Goal: Task Accomplishment & Management: Manage account settings

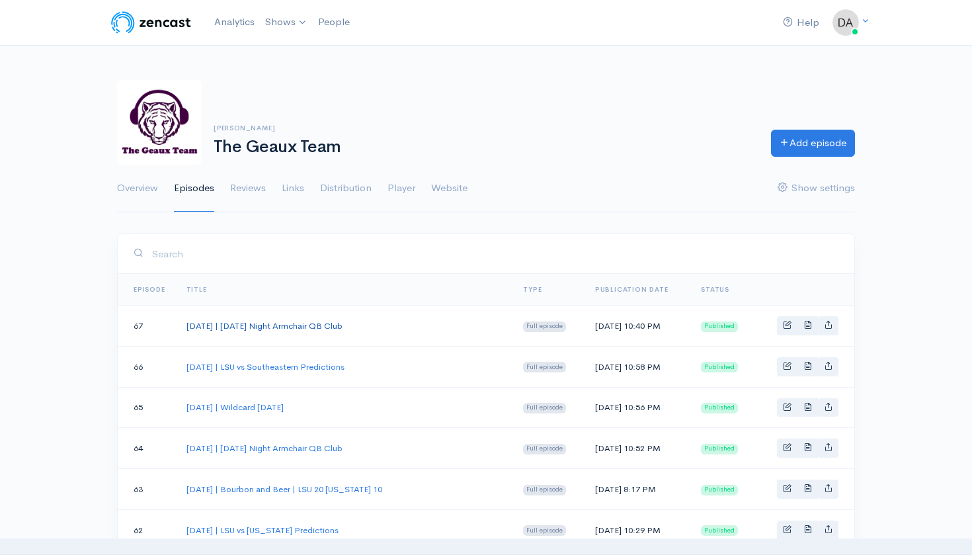
click at [300, 325] on link "[DATE] | [DATE] Night Armchair QB Club" at bounding box center [265, 325] width 156 height 11
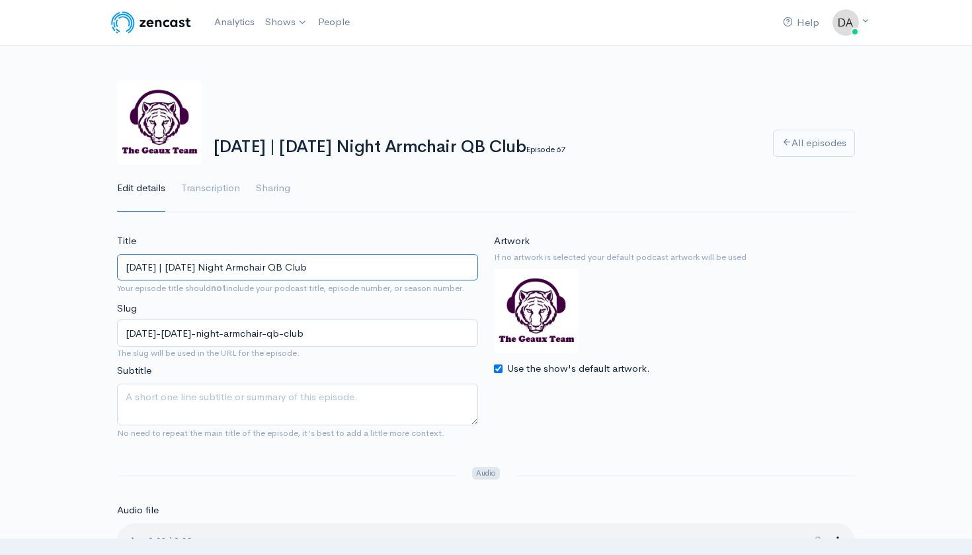
click at [311, 271] on input "[DATE] | [DATE] Night Armchair QB Club" at bounding box center [297, 267] width 361 height 27
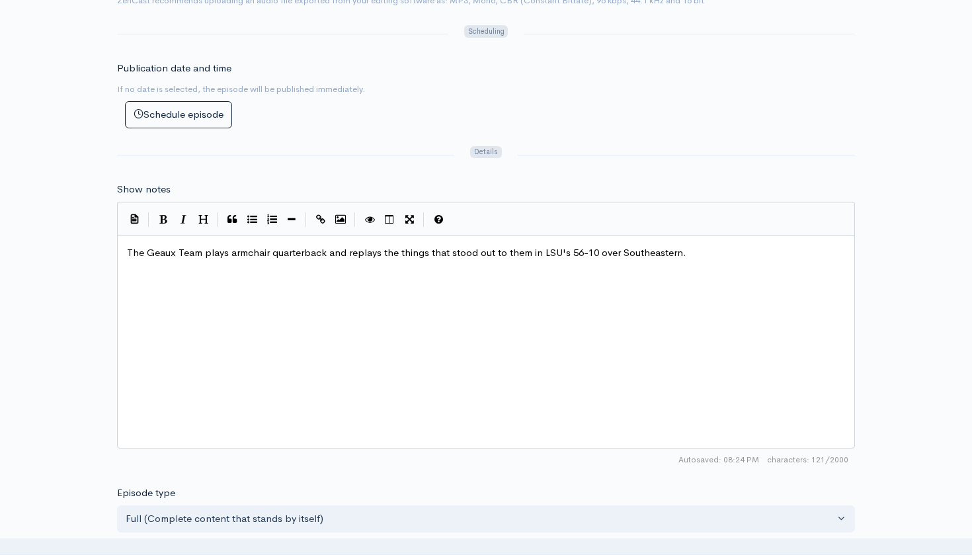
scroll to position [677, 0]
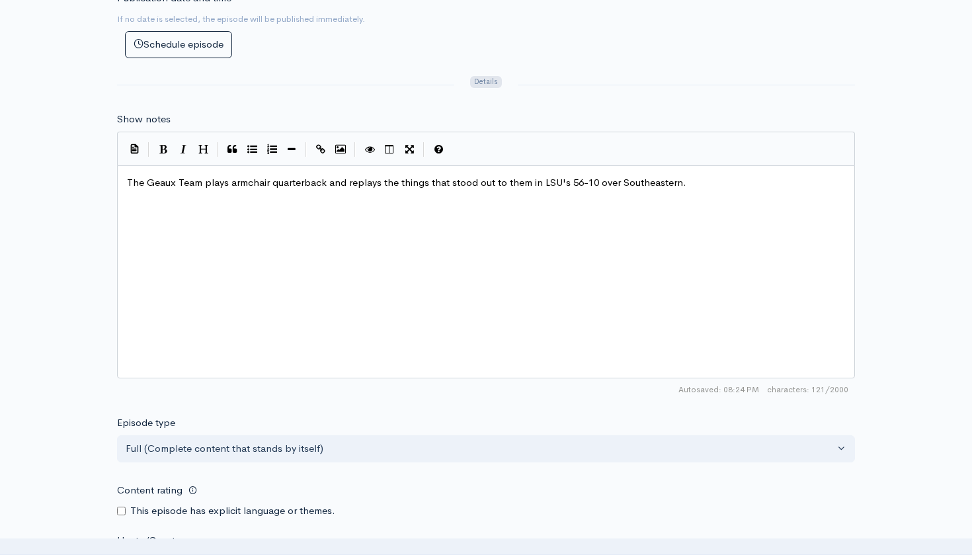
click at [364, 176] on span "The Geaux Team plays armchair quarterback and replays the things that stood out…" at bounding box center [407, 182] width 560 height 13
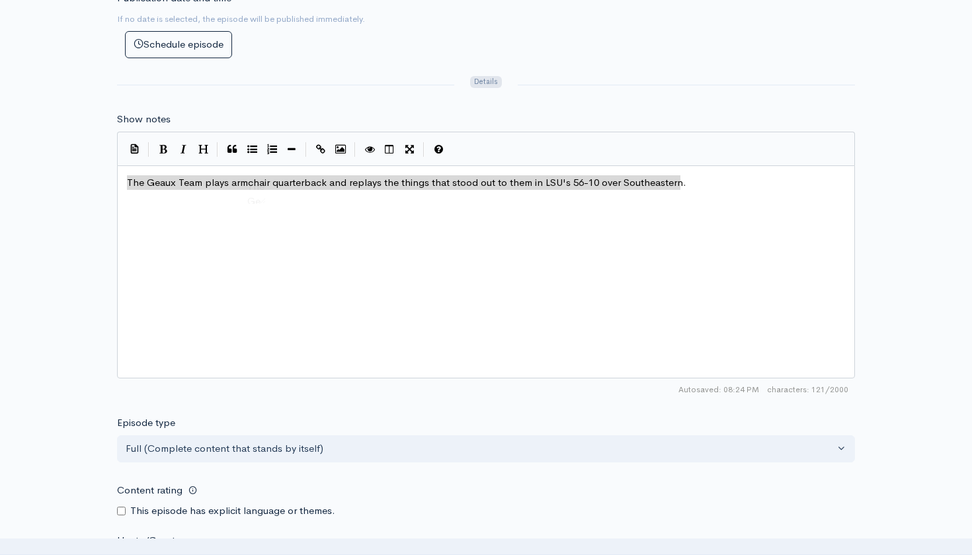
scroll to position [6, 0]
type textarea "The Geaux Team plays armchair quarterback and replays the things that stood out…"
